Goal: Navigation & Orientation: Find specific page/section

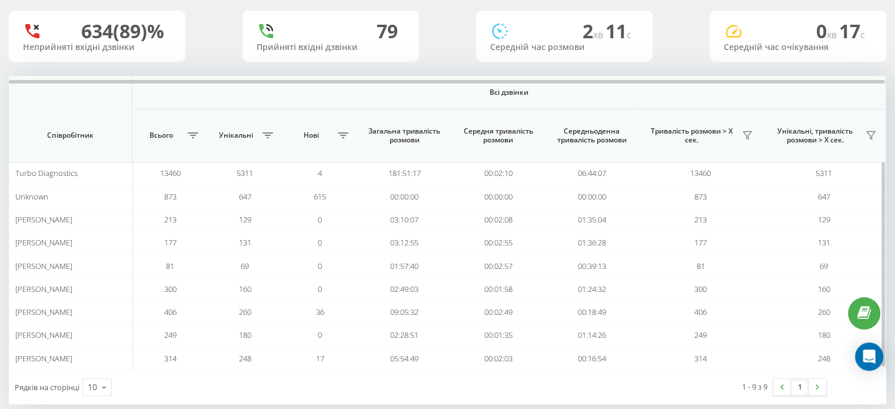
scroll to position [91, 0]
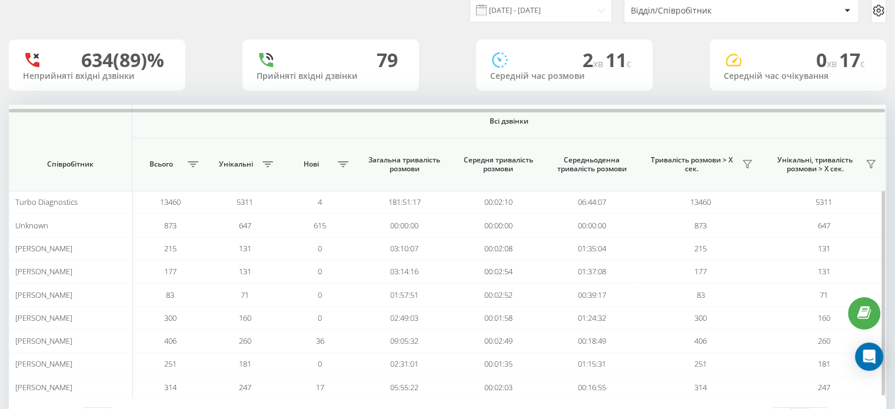
scroll to position [91, 0]
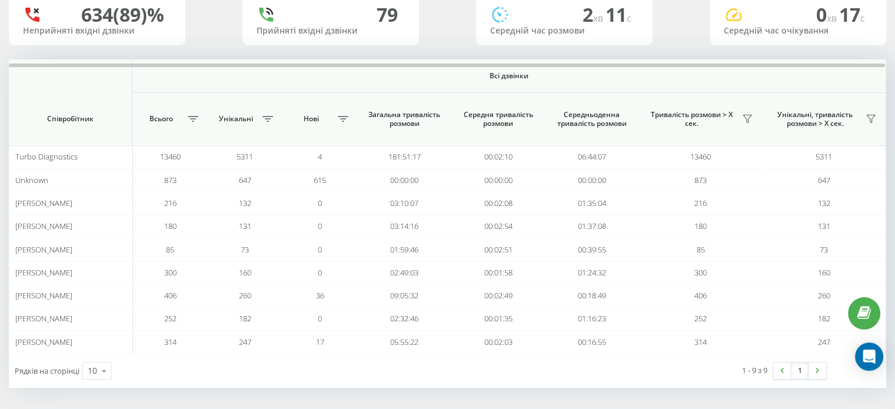
scroll to position [91, 0]
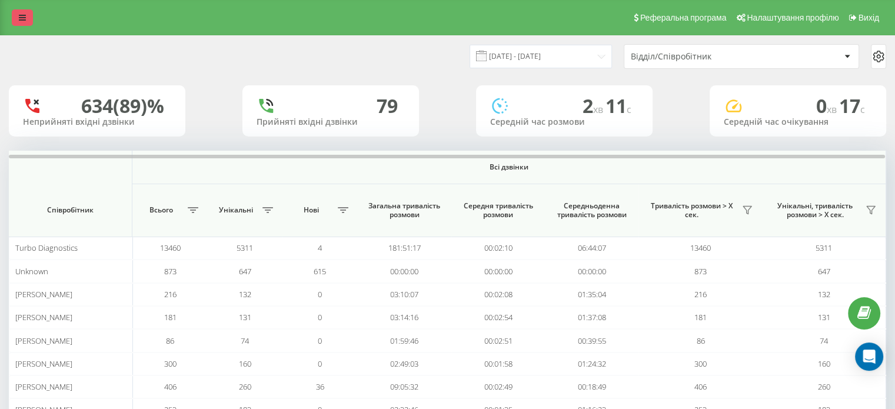
click at [22, 13] on link at bounding box center [22, 17] width 21 height 16
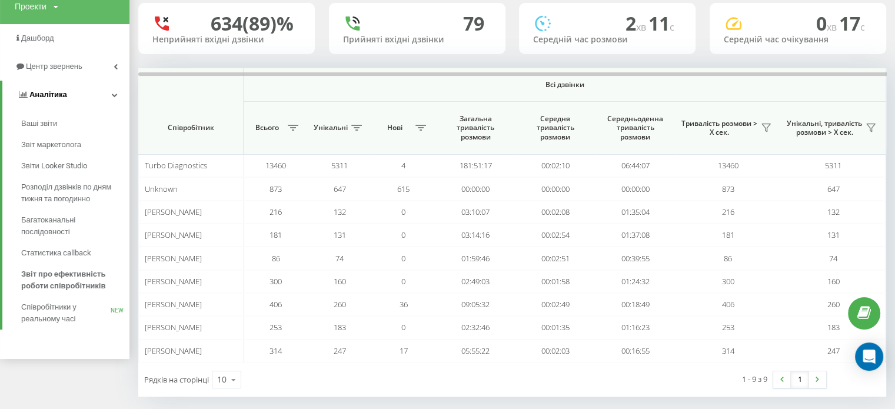
scroll to position [91, 0]
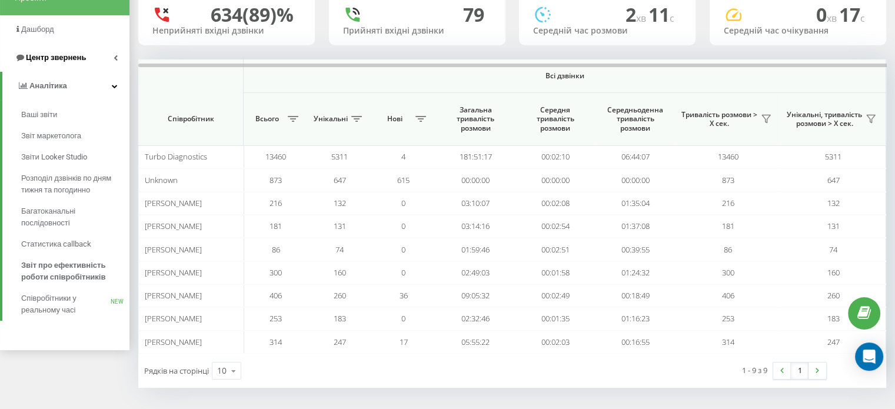
click at [78, 61] on span "Центр звернень" at bounding box center [56, 57] width 60 height 9
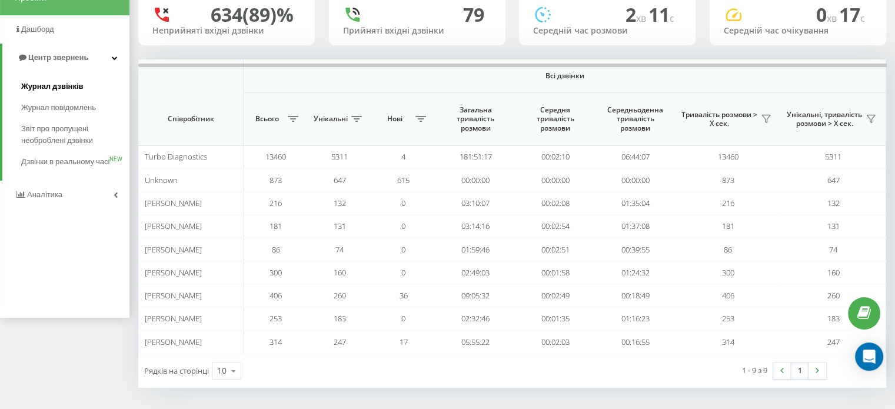
click at [76, 91] on span "Журнал дзвінків" at bounding box center [52, 87] width 62 height 12
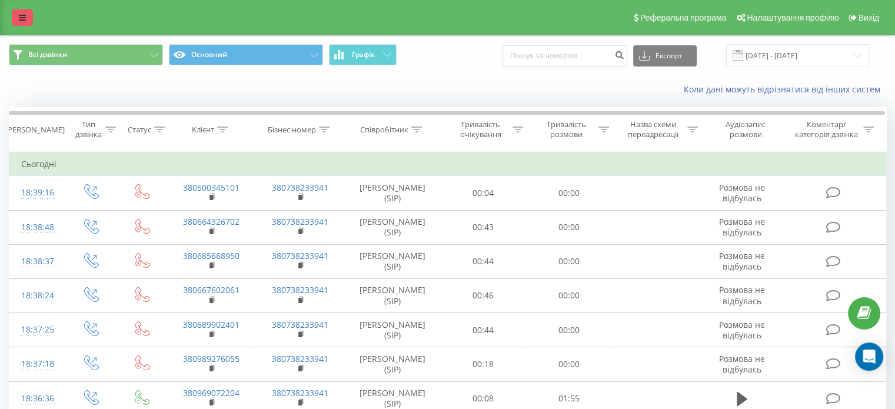
click at [17, 19] on link at bounding box center [22, 17] width 21 height 16
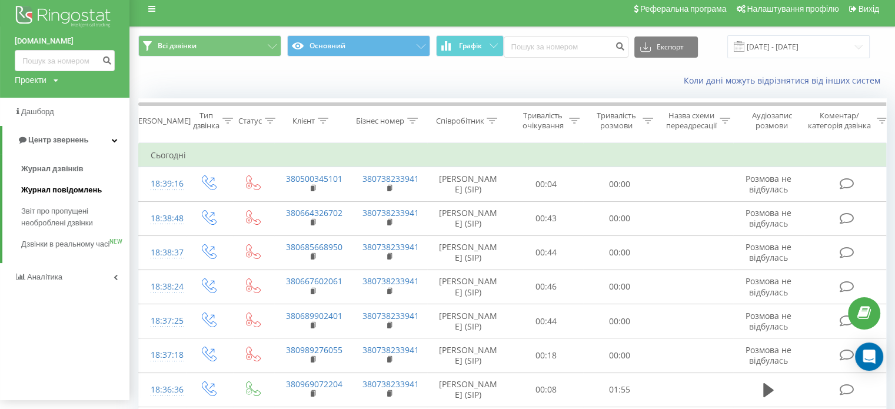
scroll to position [9, 0]
click at [58, 244] on span "Дзвінки в реальному часі" at bounding box center [65, 250] width 89 height 24
click at [85, 281] on link "Аналiтика" at bounding box center [64, 276] width 129 height 28
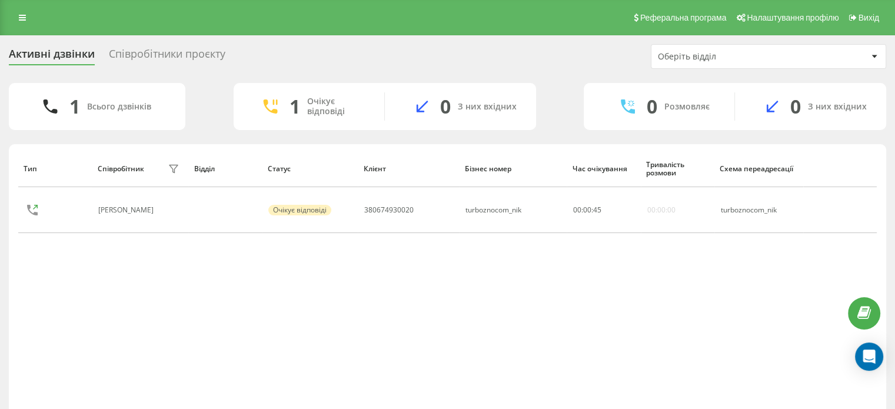
click at [9, 21] on div "Реферальна програма Налаштування профілю Вихід" at bounding box center [447, 17] width 895 height 35
click at [12, 21] on link at bounding box center [22, 17] width 21 height 16
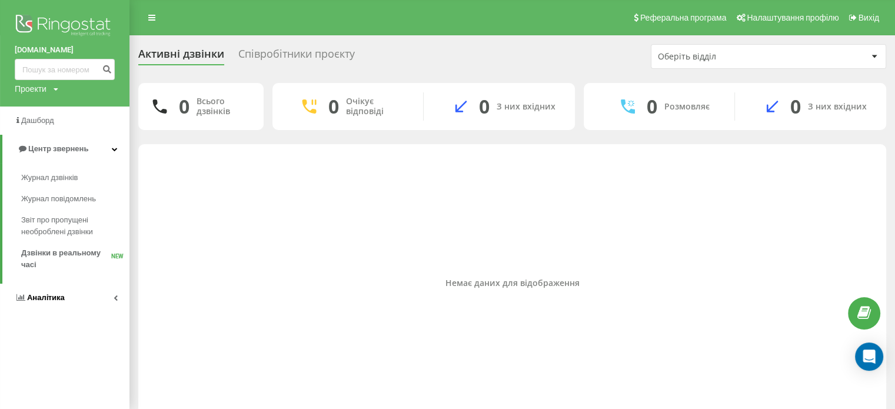
click at [64, 294] on link "Аналiтика" at bounding box center [64, 298] width 129 height 28
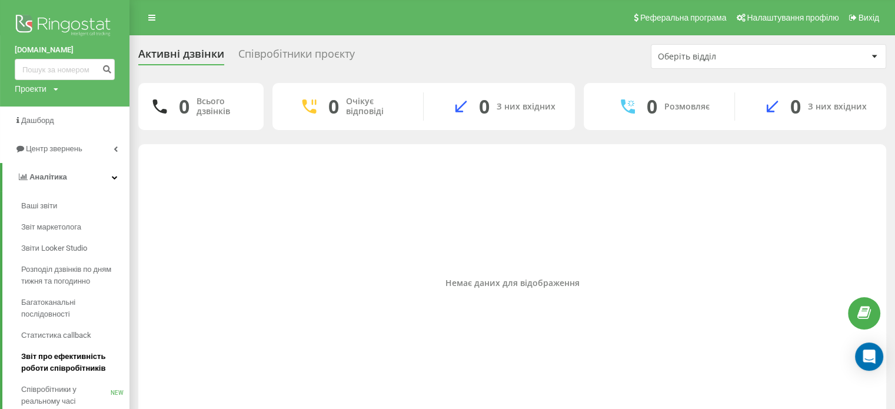
click at [61, 359] on span "Звіт про ефективність роботи співробітників" at bounding box center [72, 363] width 102 height 24
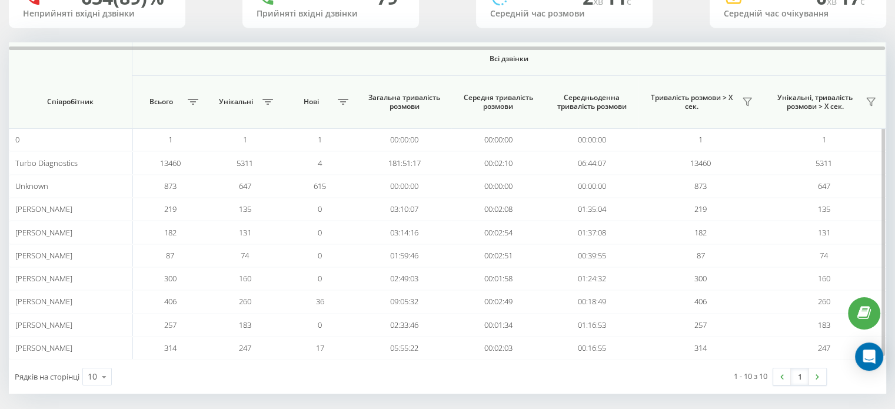
scroll to position [107, 0]
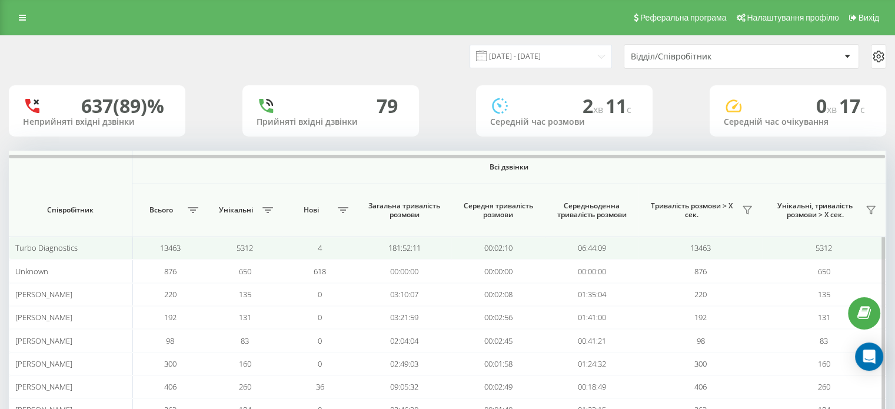
scroll to position [91, 0]
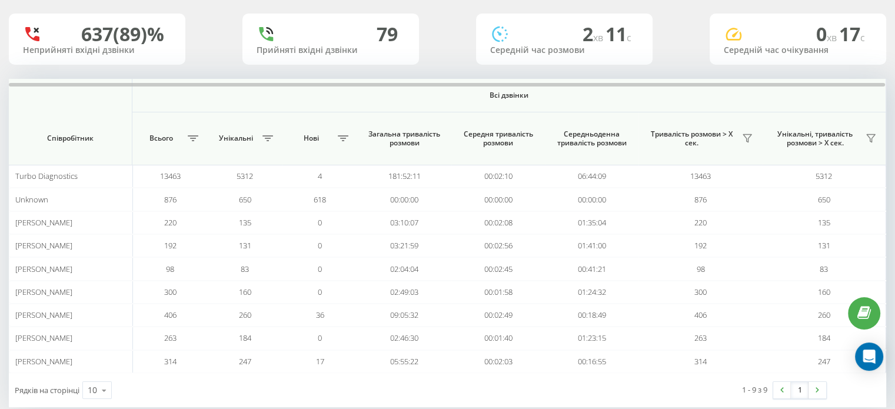
scroll to position [73, 0]
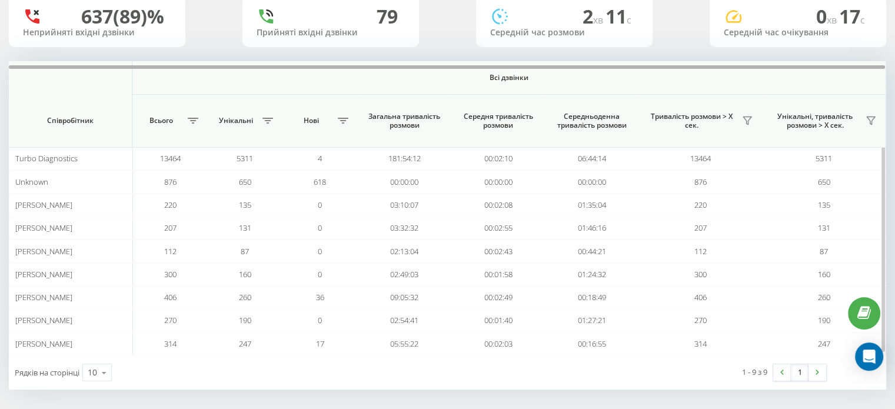
scroll to position [89, 0]
